Goal: Transaction & Acquisition: Purchase product/service

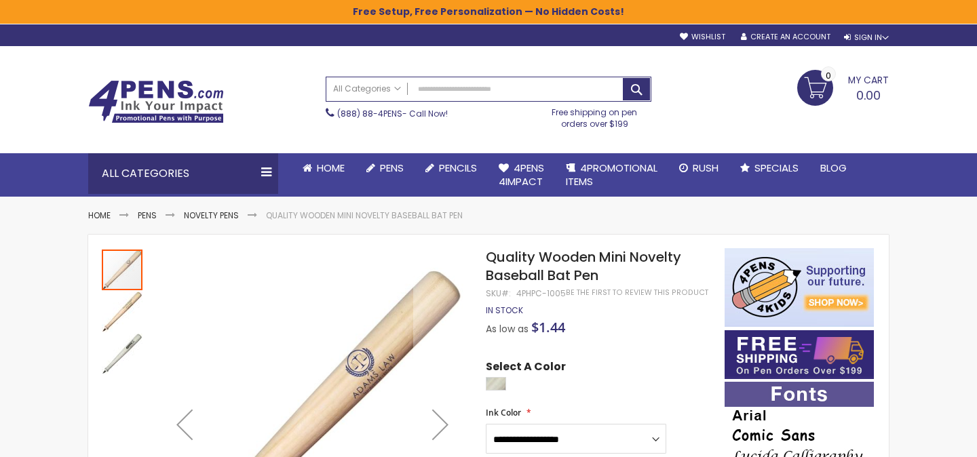
scroll to position [202, 0]
click at [474, 85] on input "Search" at bounding box center [488, 89] width 324 height 24
type input "**********"
